Goal: Information Seeking & Learning: Learn about a topic

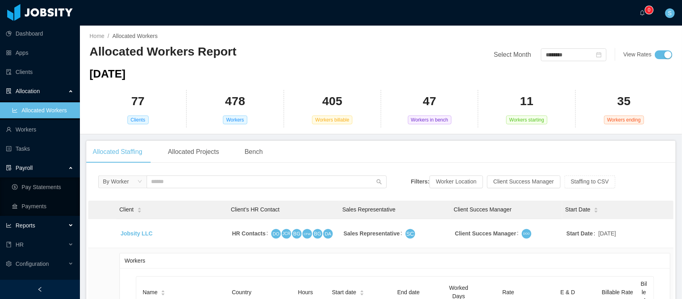
click at [30, 222] on span "Reports" at bounding box center [26, 225] width 20 height 6
click at [41, 244] on link "End Of Month" at bounding box center [42, 244] width 61 height 16
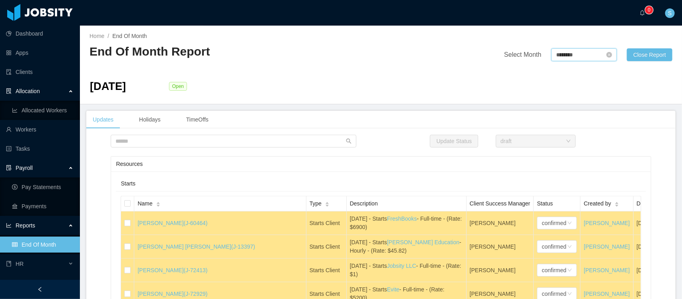
click at [572, 54] on input "********" at bounding box center [583, 54] width 65 height 13
drag, startPoint x: 156, startPoint y: 170, endPoint x: 480, endPoint y: 126, distance: 326.4
click at [480, 126] on div "Updates Holidays TimeOffs" at bounding box center [380, 120] width 589 height 18
click at [587, 53] on input "********" at bounding box center [583, 54] width 65 height 13
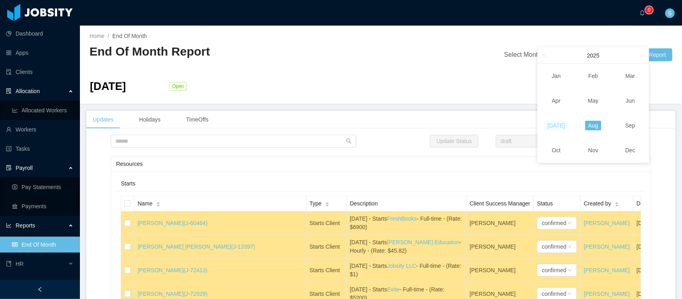
click at [559, 125] on link "Jul" at bounding box center [556, 126] width 24 height 10
type input "********"
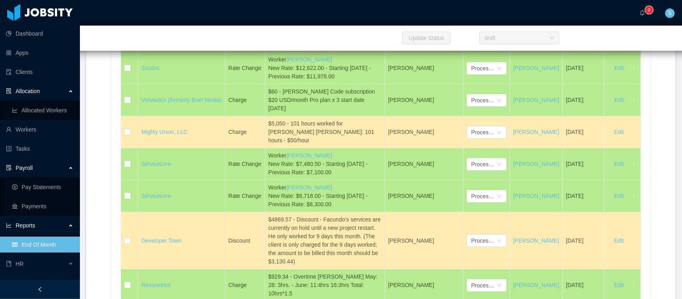
scroll to position [4482, 0]
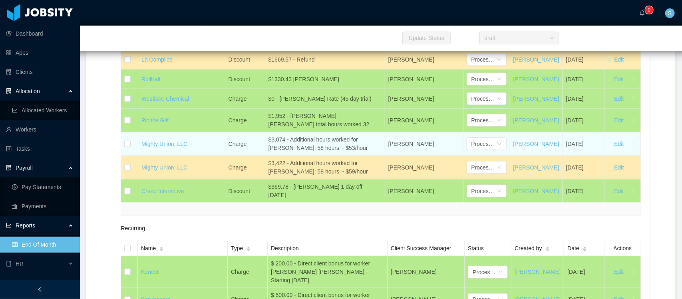
click at [328, 152] on div "$3,074 - Additional hours worked for Carlos Puello: 58 hours - $53/hour" at bounding box center [324, 143] width 113 height 17
copy div "$3,074 - Additional hours worked for Carlos Puello: 58 hours - $53/hour"
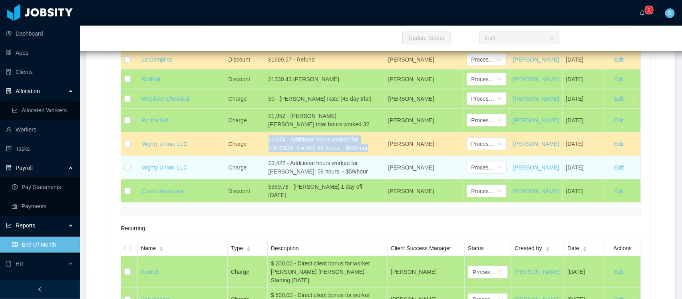
click at [314, 172] on div "$3,422 - Additional hours worked for Gauravjeet Pahuja: 58 hours - $59/hour" at bounding box center [324, 167] width 113 height 17
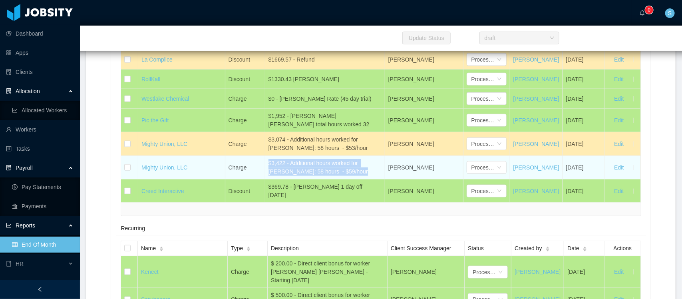
copy div "$3,422 - Additional hours worked for Gauravjeet Pahuja: 58 hours - $59/hour"
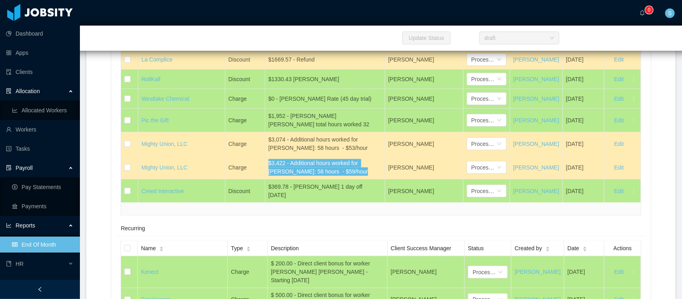
scroll to position [7551, 0]
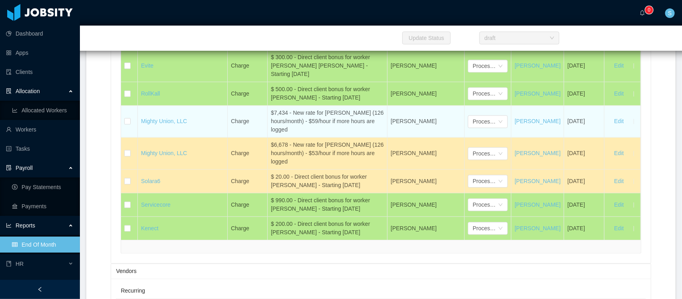
click at [277, 134] on div "$7,434 - New rate for Gauravjeet Pahuja (126 hours/month) - $59/hour if more ho…" at bounding box center [327, 121] width 113 height 25
copy div "$7,434 - New rate for Gauravjeet Pahuja (126 hours/month) - $59/hour if more ho…"
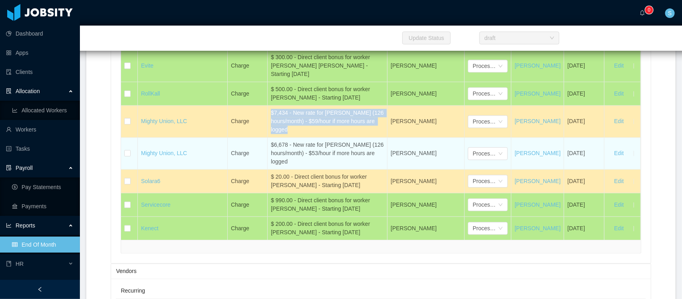
click at [321, 166] on div "$6,678 - New rate for Carlos Puello (126 hours/month) - $53/hour if more hours …" at bounding box center [327, 153] width 113 height 25
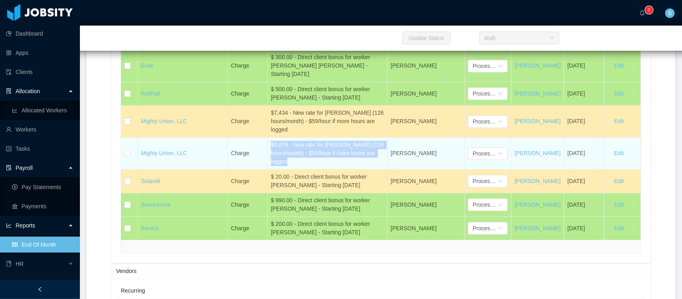
copy div "$6,678 - New rate for Carlos Puello (126 hours/month) - $53/hour if more hours …"
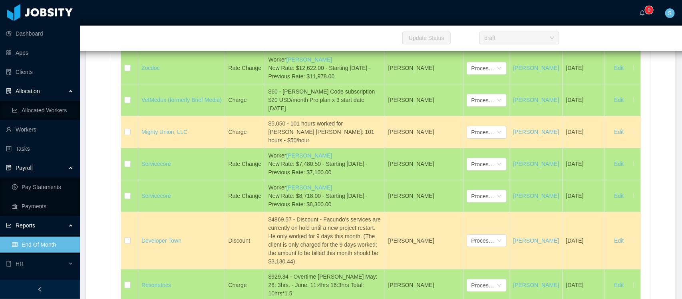
scroll to position [4482, 0]
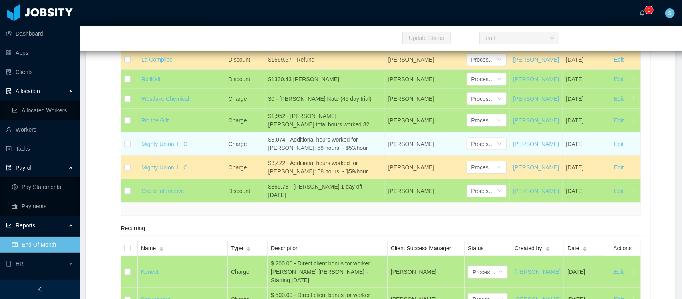
click at [294, 152] on div "$3,074 - Additional hours worked for Carlos Puello: 58 hours - $53/hour" at bounding box center [324, 143] width 113 height 17
copy div "$3,074 - Additional hours worked for Carlos Puello: 58 hours - $53/hour"
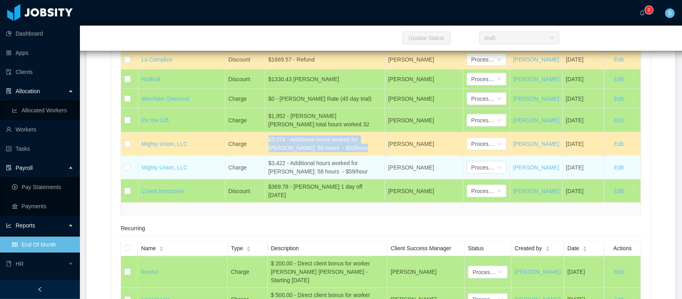
click at [319, 176] on div "$3,422 - Additional hours worked for Gauravjeet Pahuja: 58 hours - $59/hour" at bounding box center [324, 167] width 113 height 17
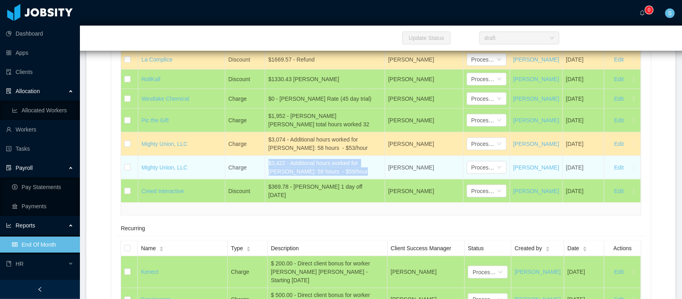
copy div "$3,422 - Additional hours worked for Gauravjeet Pahuja: 58 hours - $59/hour"
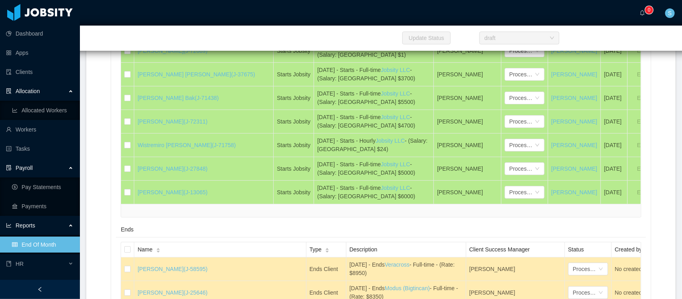
scroll to position [665, 0]
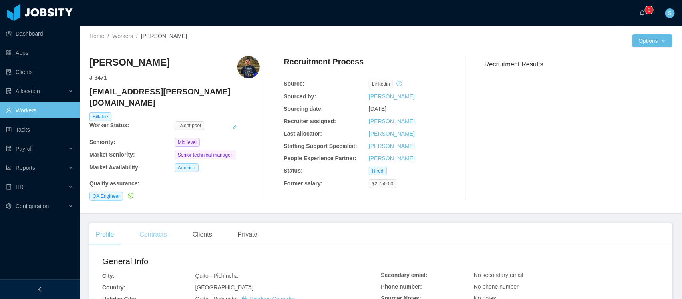
click at [160, 223] on div "Contracts" at bounding box center [153, 234] width 40 height 22
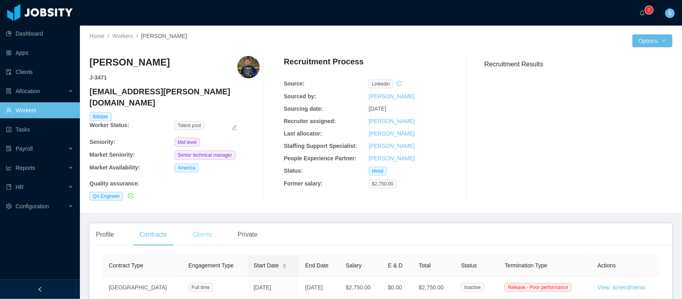
click at [204, 223] on div "Clients" at bounding box center [202, 234] width 32 height 22
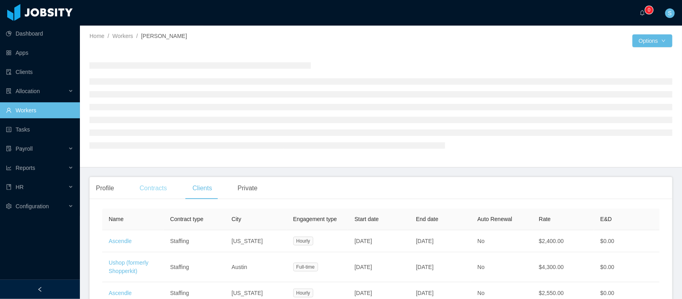
click at [160, 190] on div "Contracts" at bounding box center [153, 188] width 40 height 22
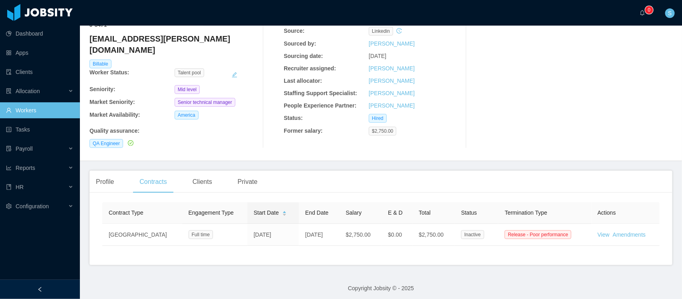
scroll to position [53, 0]
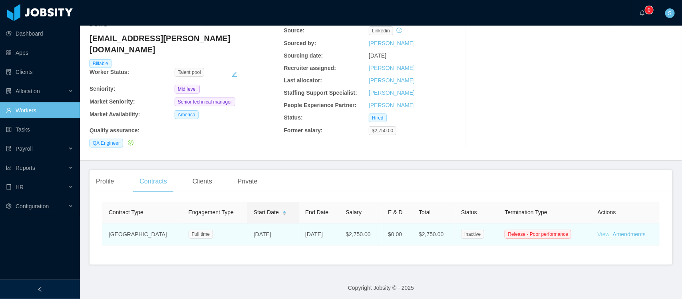
click at [597, 231] on link "View" at bounding box center [603, 234] width 12 height 6
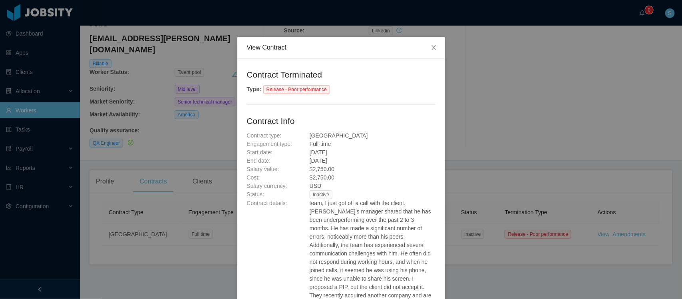
scroll to position [0, 0]
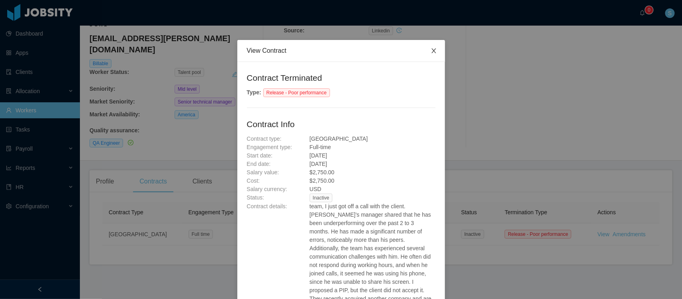
click at [432, 52] on icon "icon: close" at bounding box center [433, 51] width 6 height 6
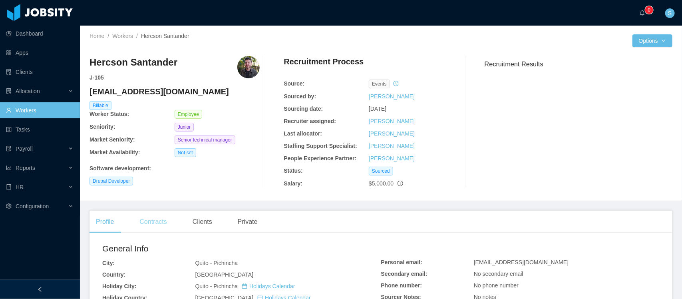
click at [161, 221] on div "Contracts" at bounding box center [153, 221] width 40 height 22
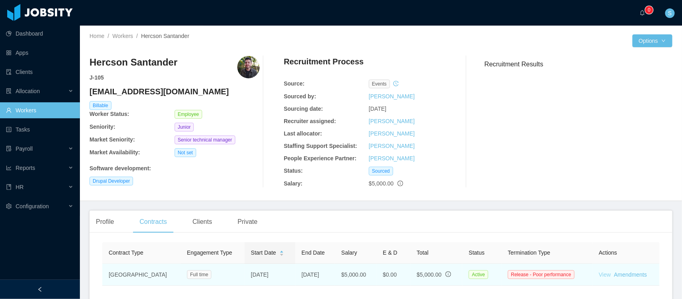
click at [599, 277] on link "View" at bounding box center [605, 274] width 12 height 6
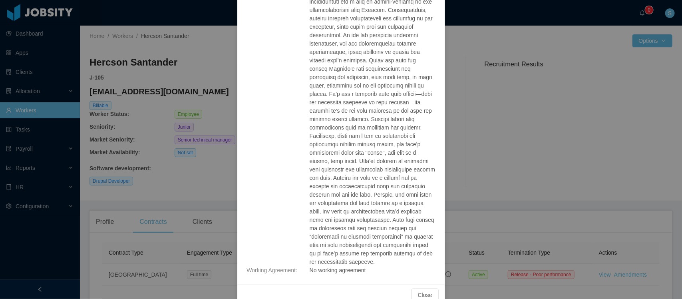
scroll to position [220, 0]
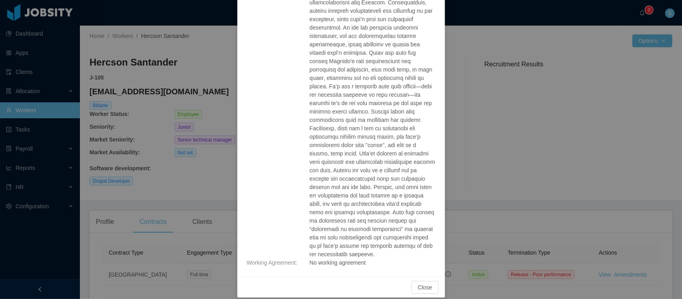
click at [526, 166] on div "View Contract Contract Terminated Type : Release - Poor performance Contract In…" at bounding box center [341, 149] width 682 height 299
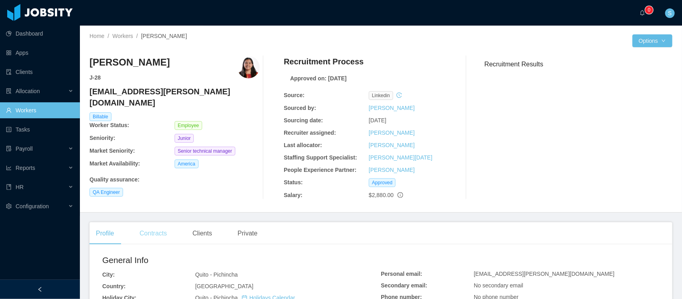
click at [168, 232] on div "Contracts" at bounding box center [153, 233] width 40 height 22
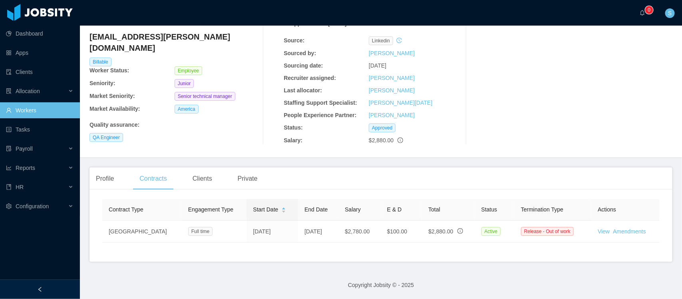
scroll to position [63, 0]
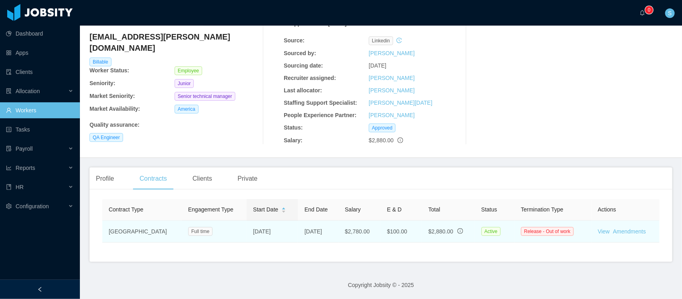
click at [591, 222] on td "View Amendments" at bounding box center [625, 231] width 68 height 22
click at [597, 228] on link "View" at bounding box center [603, 231] width 12 height 6
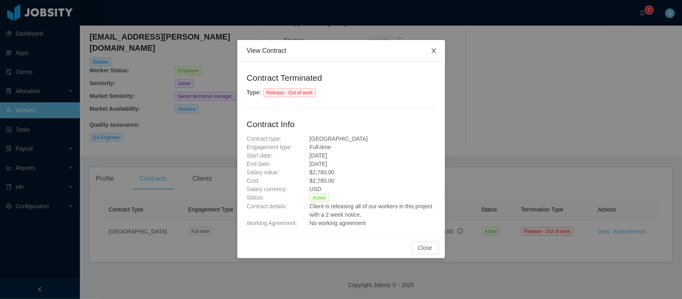
click at [434, 51] on icon "icon: close" at bounding box center [433, 51] width 6 height 6
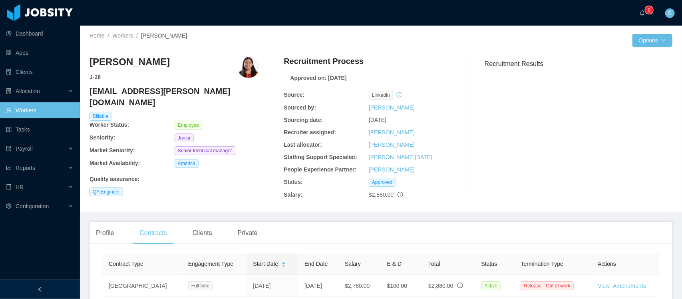
scroll to position [0, 0]
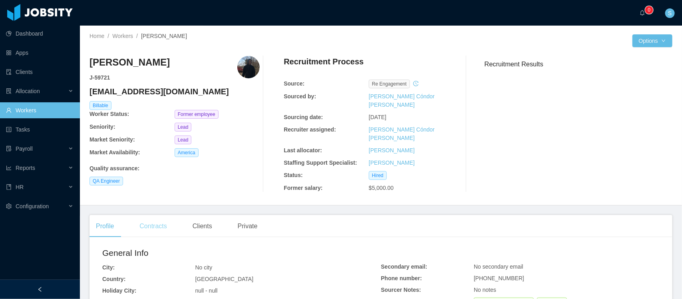
click at [164, 222] on div "Contracts" at bounding box center [153, 226] width 40 height 22
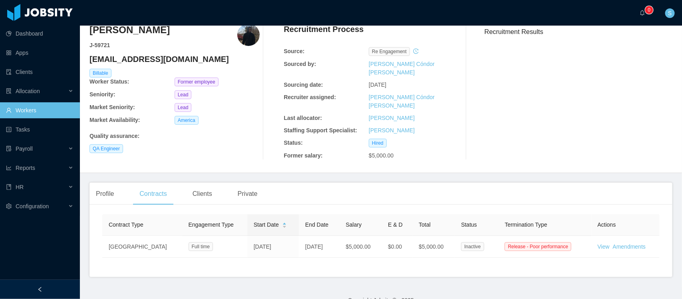
scroll to position [50, 0]
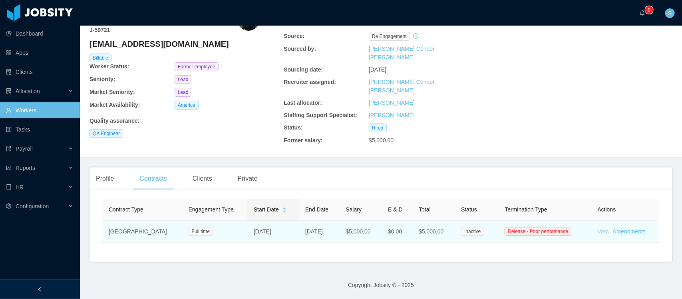
click at [597, 228] on link "View" at bounding box center [603, 231] width 12 height 6
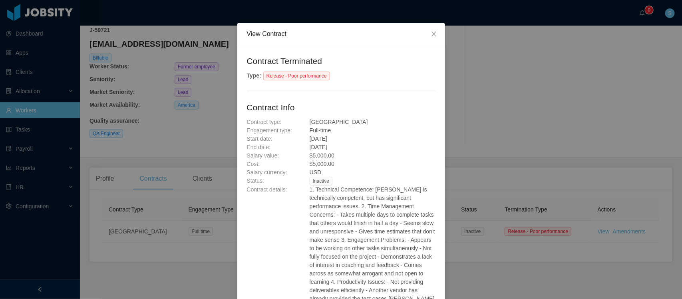
scroll to position [0, 0]
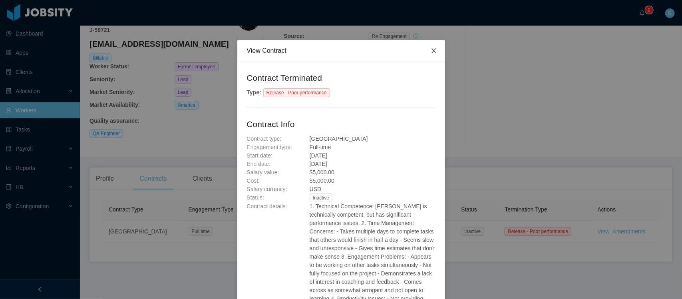
click at [430, 49] on icon "icon: close" at bounding box center [433, 51] width 6 height 6
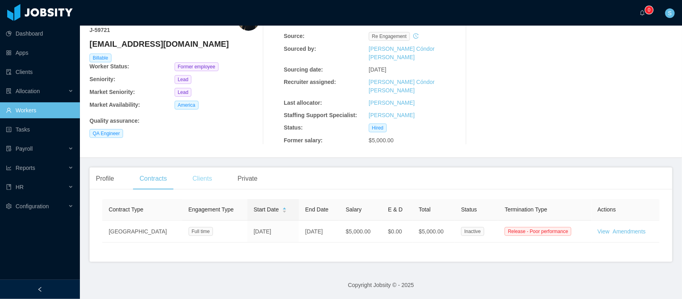
click at [200, 169] on div "Clients" at bounding box center [202, 178] width 32 height 22
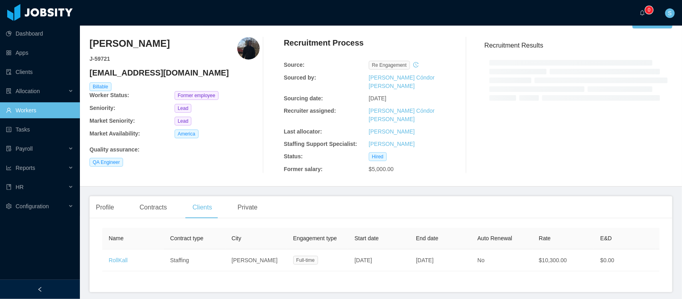
scroll to position [50, 0]
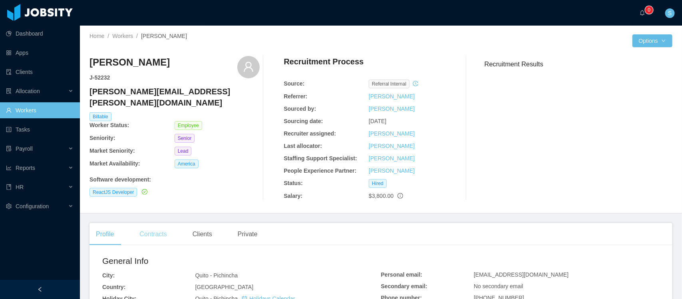
click at [157, 233] on div "Contracts" at bounding box center [153, 234] width 40 height 22
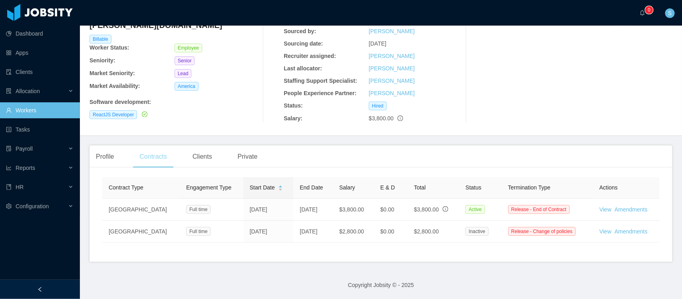
scroll to position [86, 0]
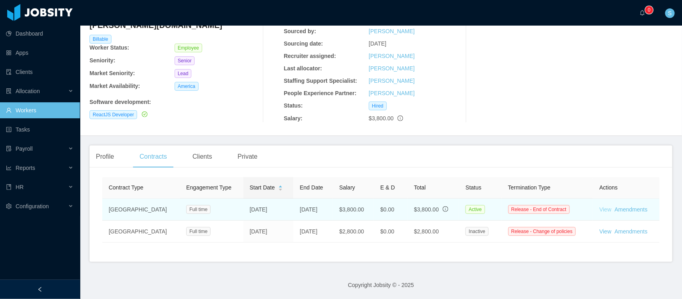
click at [599, 206] on link "View" at bounding box center [605, 209] width 12 height 6
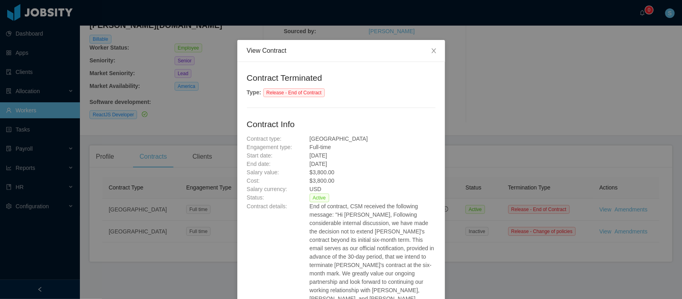
scroll to position [44, 0]
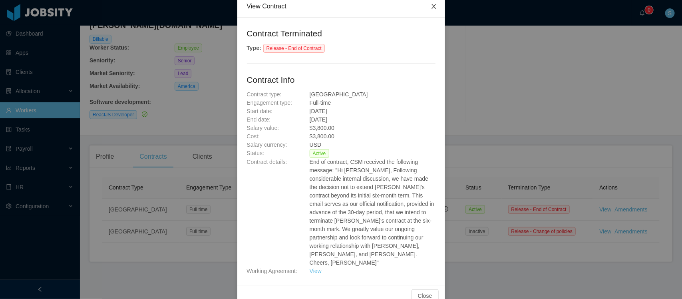
click at [432, 9] on icon "icon: close" at bounding box center [433, 6] width 6 height 6
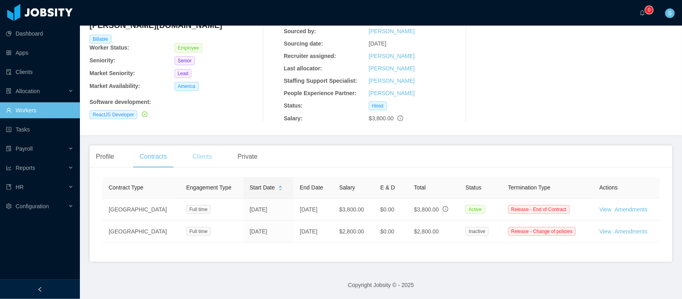
click at [209, 153] on div "Clients" at bounding box center [202, 156] width 32 height 22
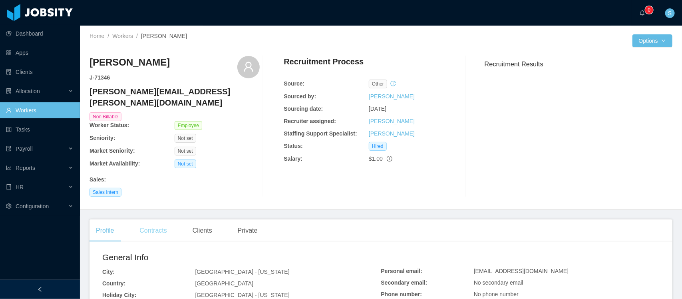
click at [159, 224] on div "Contracts" at bounding box center [153, 230] width 40 height 22
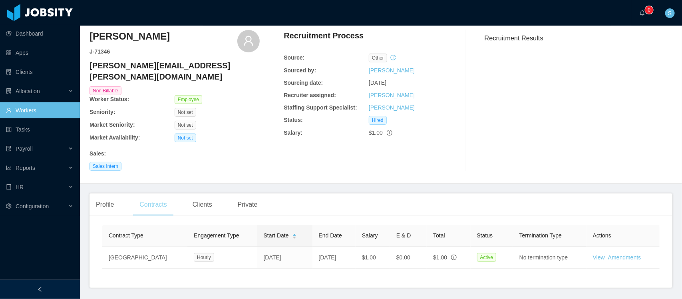
scroll to position [50, 0]
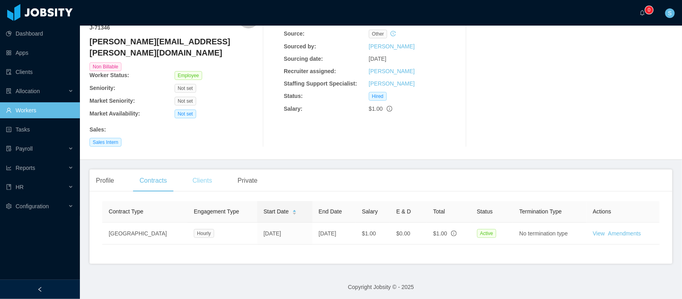
click at [206, 170] on div "Clients" at bounding box center [202, 180] width 32 height 22
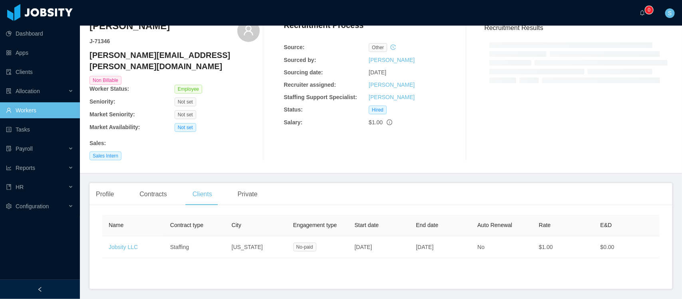
scroll to position [50, 0]
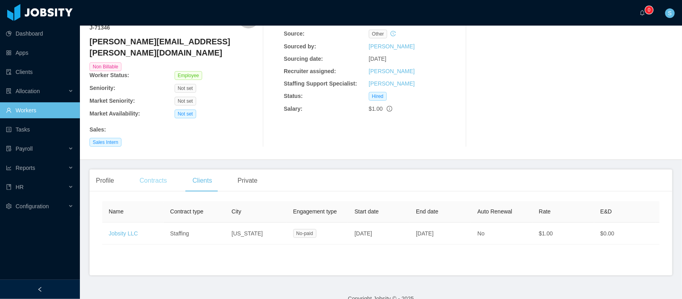
click at [162, 172] on div "Contracts" at bounding box center [153, 180] width 40 height 22
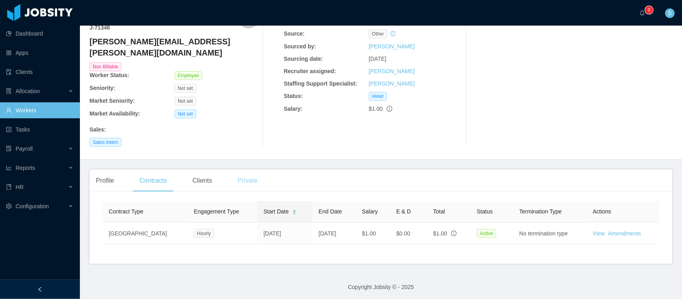
click at [252, 174] on div "Private" at bounding box center [247, 180] width 33 height 22
